Goal: Information Seeking & Learning: Learn about a topic

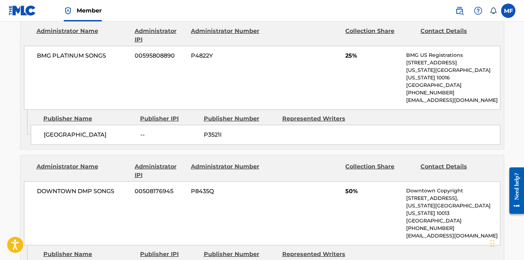
scroll to position [319, 0]
